Goal: Task Accomplishment & Management: Manage account settings

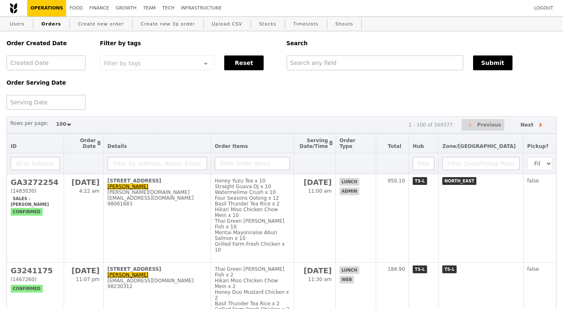
select select "100"
click at [291, 59] on input "text" at bounding box center [375, 62] width 177 height 15
paste input "G3260109"
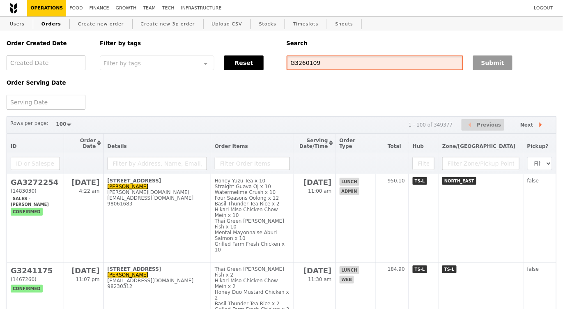
type input "G3260109"
click at [483, 56] on button "Submit" at bounding box center [492, 62] width 39 height 15
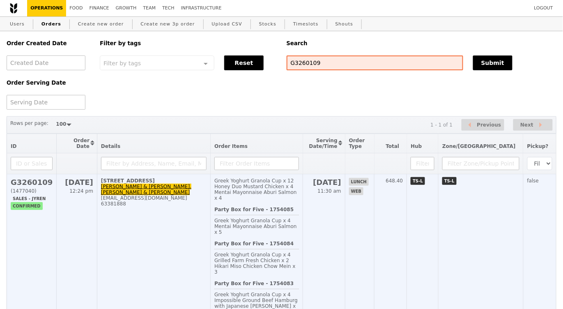
click at [179, 268] on td "[STREET_ADDRESS] [PERSON_NAME] & [PERSON_NAME].[PERSON_NAME] & [PERSON_NAME] [E…" at bounding box center [153, 277] width 113 height 207
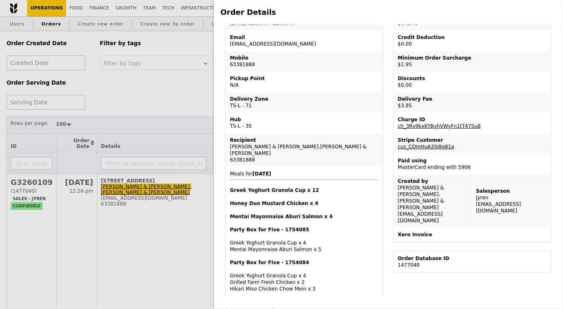
scroll to position [80, 0]
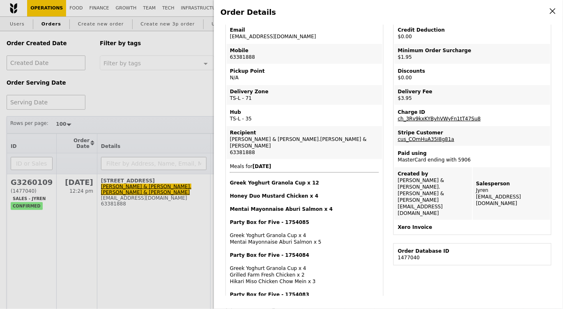
click at [414, 118] on link "ch_3Rv9kxKYByhVWyFn1tT47Su8" at bounding box center [439, 119] width 83 height 6
click at [192, 60] on div "Order Details Edit order Changelog Cancel Order ID G3260109 – View receipt Orde…" at bounding box center [281, 154] width 563 height 309
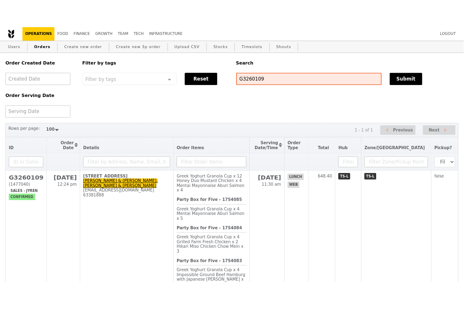
scroll to position [114, 0]
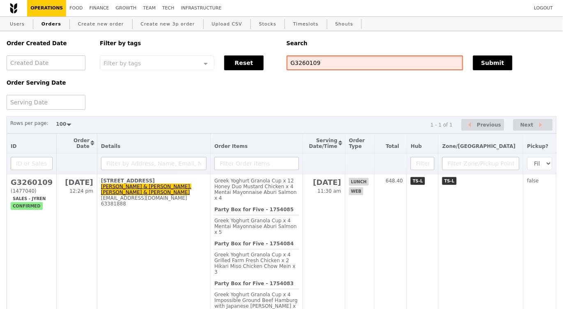
click at [335, 62] on input "G3260109" at bounding box center [375, 62] width 177 height 15
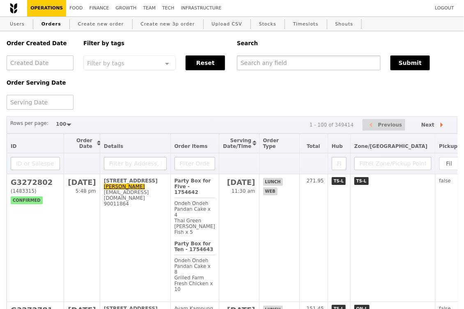
click at [264, 61] on input "text" at bounding box center [309, 62] width 144 height 15
paste input "[EMAIL_ADDRESS][DOMAIN_NAME]"
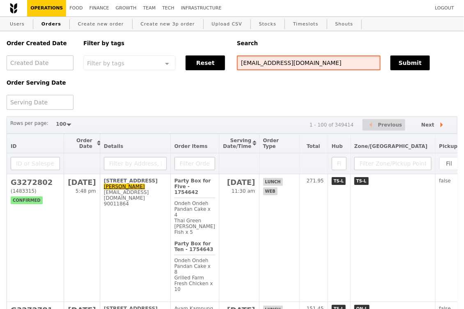
type input "[EMAIL_ADDRESS][DOMAIN_NAME]"
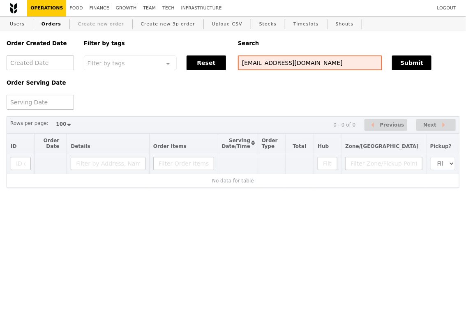
click at [79, 25] on link "Create new order" at bounding box center [101, 24] width 53 height 15
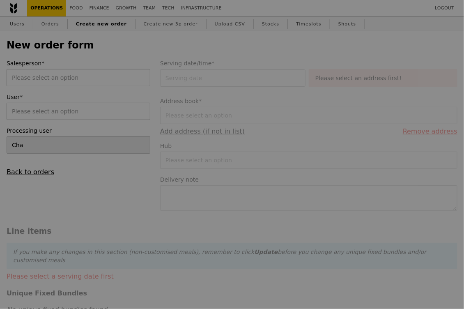
type input "Confirm"
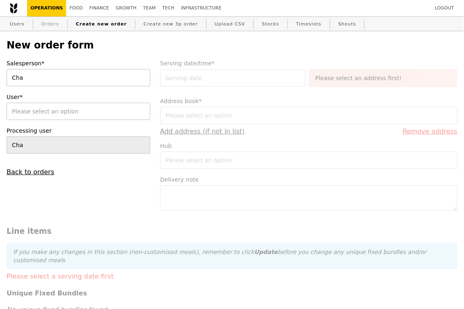
click at [52, 19] on link "Orders" at bounding box center [50, 24] width 24 height 15
select select "100"
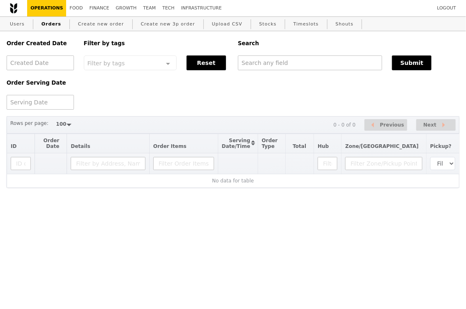
click at [52, 20] on link "Orders" at bounding box center [51, 24] width 26 height 15
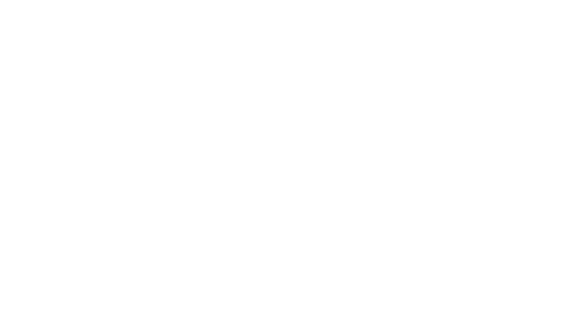
select select "100"
